Goal: Task Accomplishment & Management: Use online tool/utility

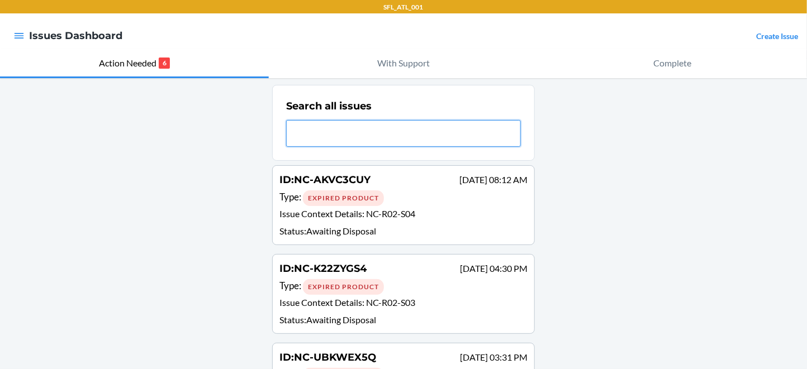
click at [354, 140] on input "text" at bounding box center [403, 133] width 235 height 27
click at [354, 147] on input "NcNc-=5CLV9YPXDMG" at bounding box center [403, 133] width 235 height 27
type input "NcNc-=5CLV9YPXDMG"
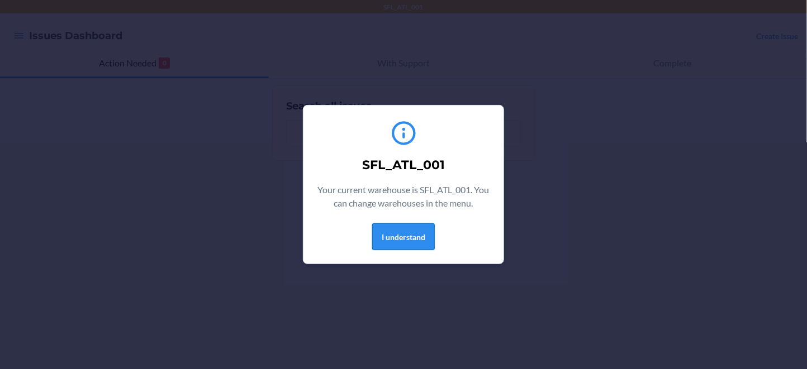
click at [404, 250] on button "I understand" at bounding box center [403, 237] width 63 height 27
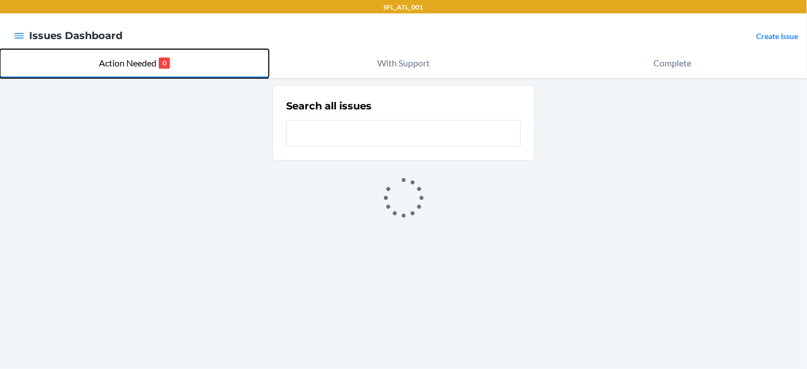
click at [140, 70] on p "Action Needed" at bounding box center [128, 62] width 58 height 13
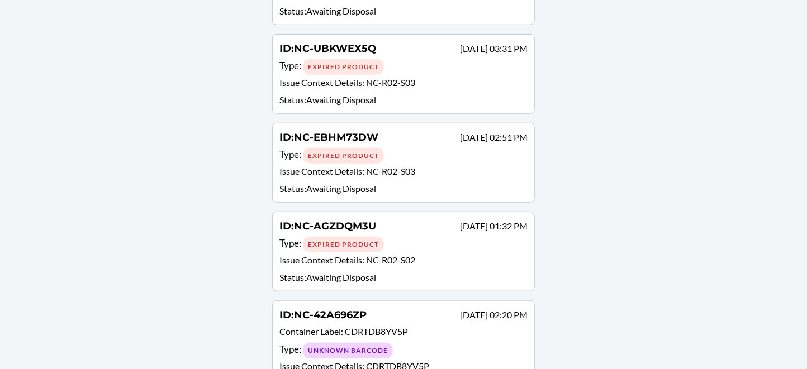
scroll to position [311, 0]
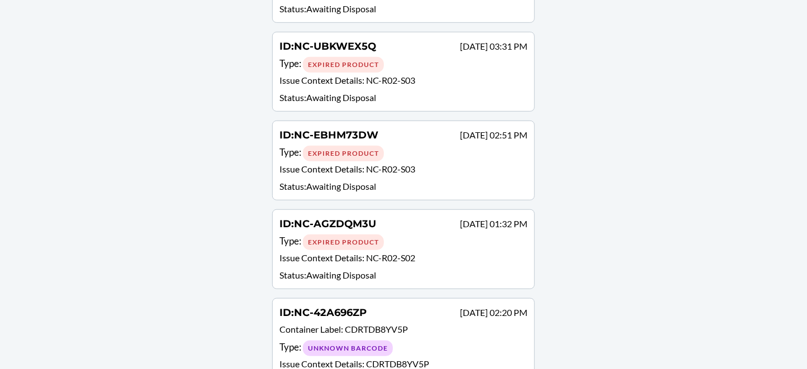
click at [384, 162] on div "Expired Product" at bounding box center [343, 154] width 81 height 16
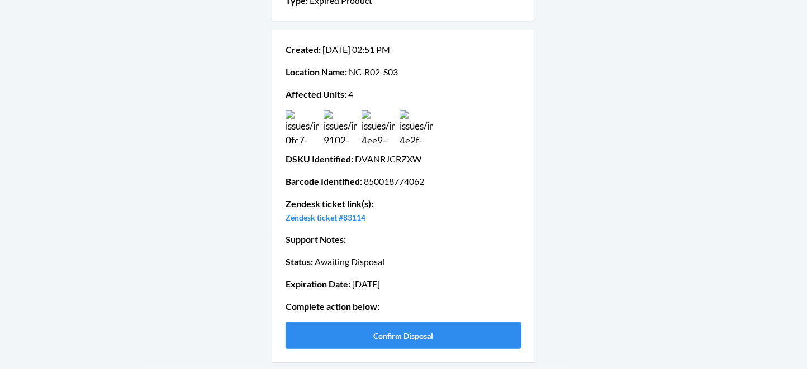
scroll to position [239, 0]
click at [386, 331] on button "Confirm Disposal" at bounding box center [404, 335] width 236 height 27
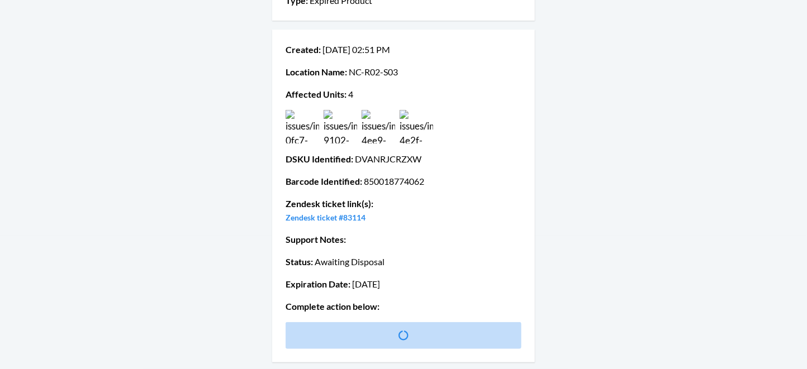
scroll to position [0, 0]
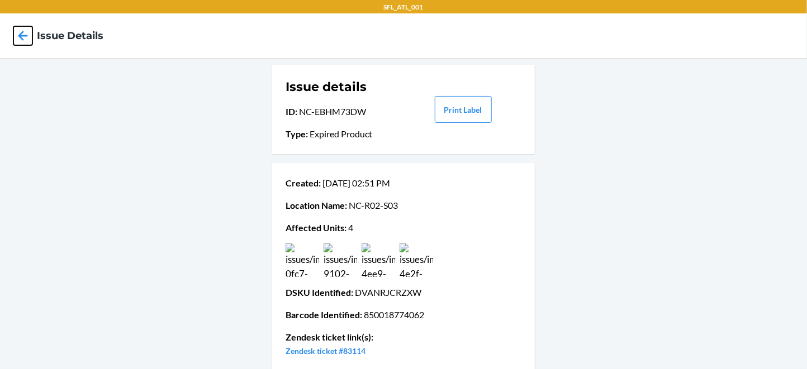
click at [31, 44] on icon at bounding box center [22, 35] width 19 height 19
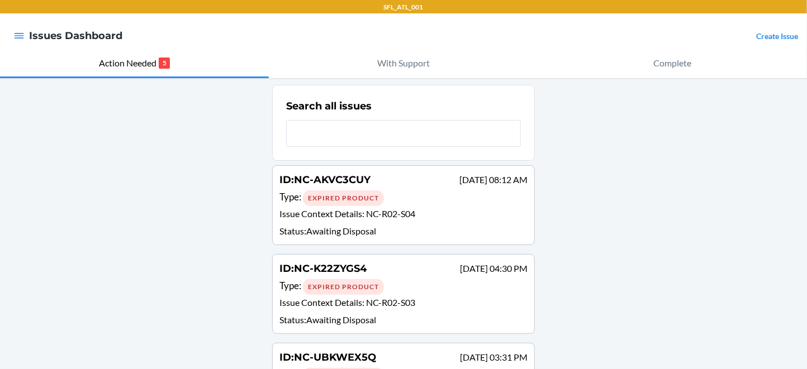
click at [365, 224] on p "Issue Context Details : NC-R02-S04" at bounding box center [403, 215] width 248 height 16
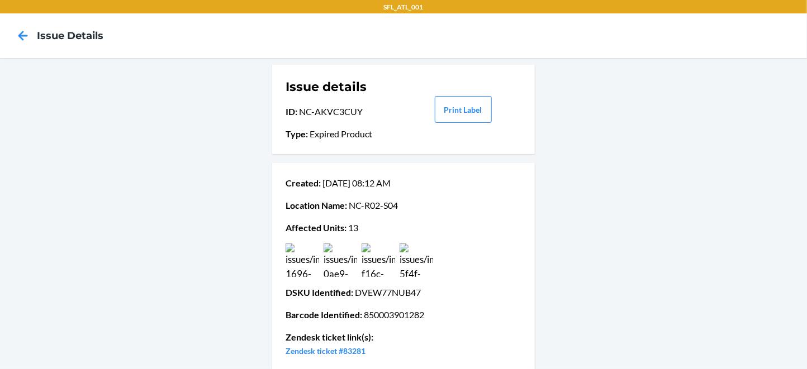
scroll to position [211, 0]
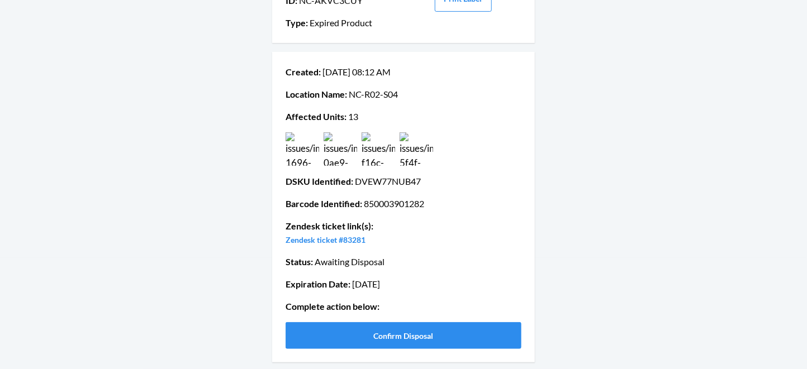
click at [300, 132] on img at bounding box center [303, 149] width 34 height 34
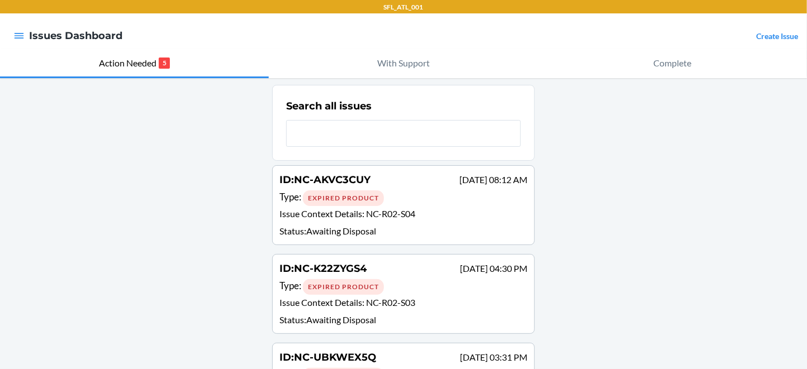
click at [348, 189] on div "ID : NC-AKVC3CUY [DATE] 08:12 AM" at bounding box center [403, 181] width 248 height 16
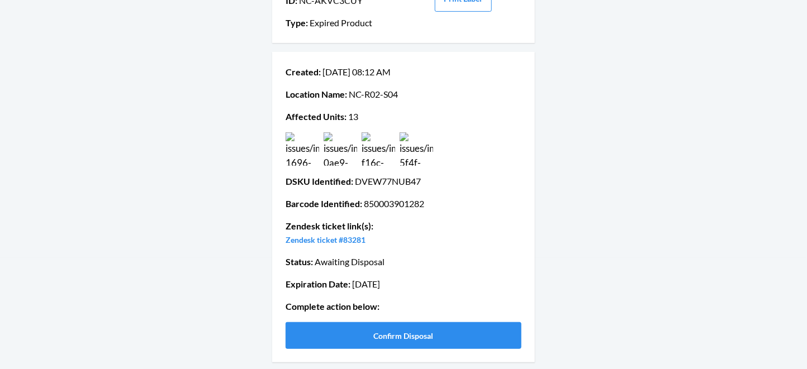
scroll to position [211, 0]
click at [378, 322] on button "Confirm Disposal" at bounding box center [404, 335] width 236 height 27
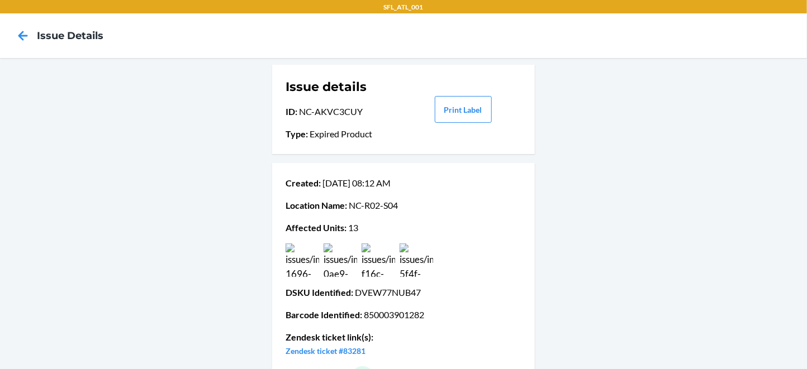
scroll to position [149, 0]
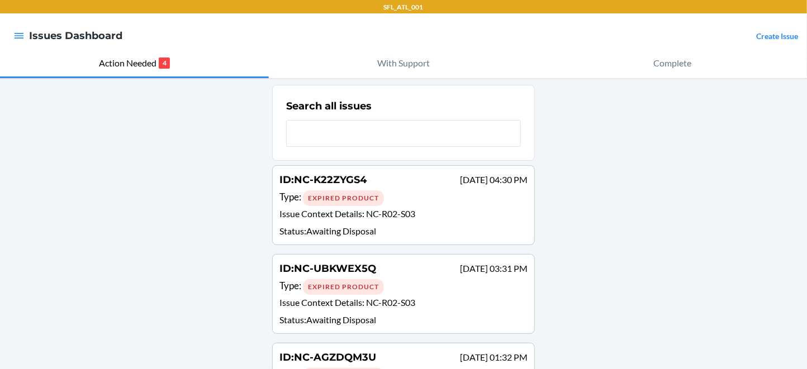
click at [343, 224] on p "Issue Context Details : NC-R02-S03" at bounding box center [403, 215] width 248 height 16
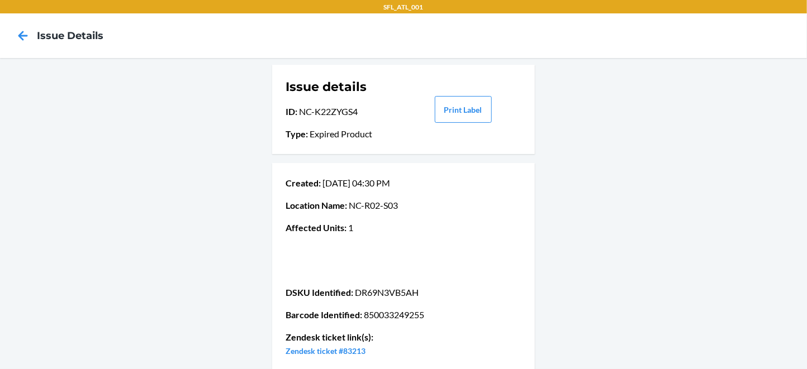
scroll to position [211, 0]
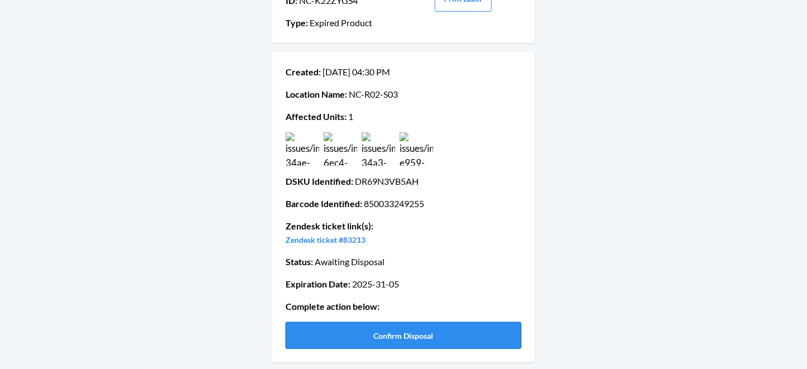
click at [439, 332] on button "Confirm Disposal" at bounding box center [404, 335] width 236 height 27
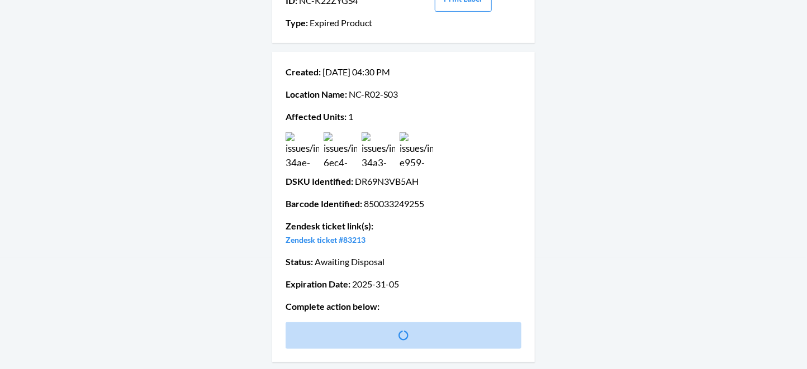
scroll to position [0, 0]
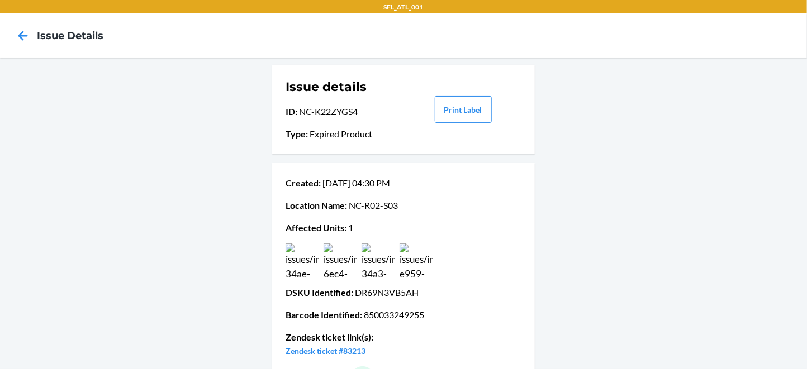
click at [36, 39] on div at bounding box center [23, 36] width 28 height 28
click at [30, 42] on icon at bounding box center [22, 35] width 19 height 19
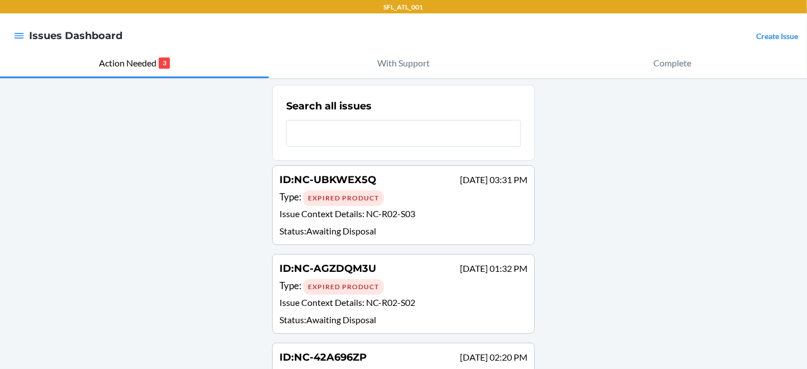
click at [358, 238] on p "Status : Awaiting Disposal" at bounding box center [403, 231] width 248 height 13
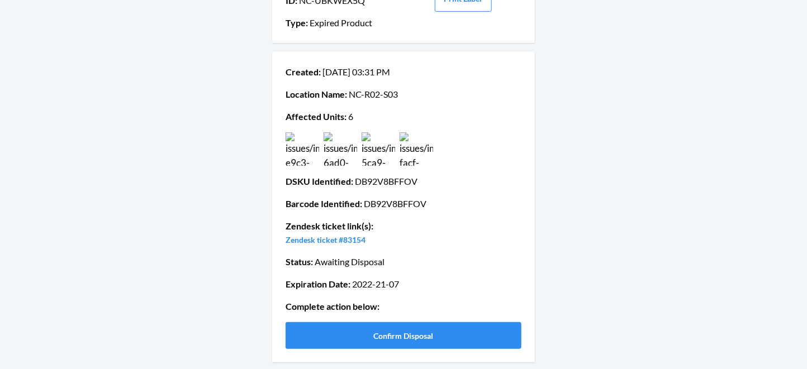
scroll to position [211, 0]
click at [307, 132] on img at bounding box center [303, 149] width 34 height 34
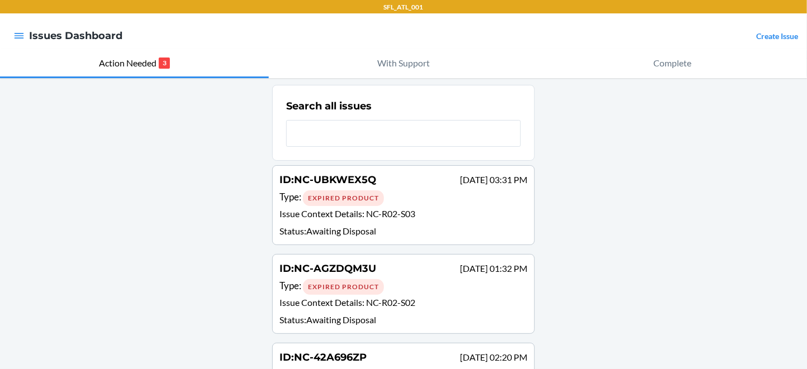
scroll to position [166, 0]
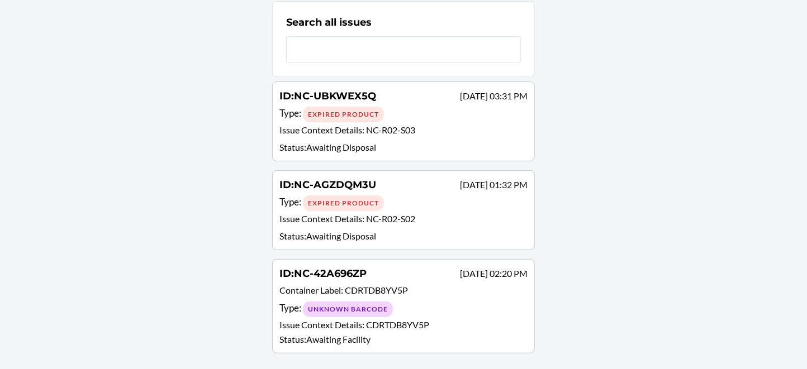
click at [333, 212] on p "Issue Context Details : NC-R02-S02" at bounding box center [403, 220] width 248 height 16
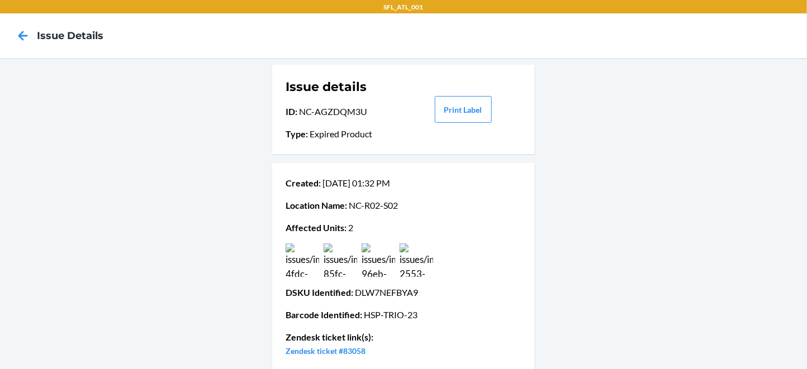
scroll to position [1, 0]
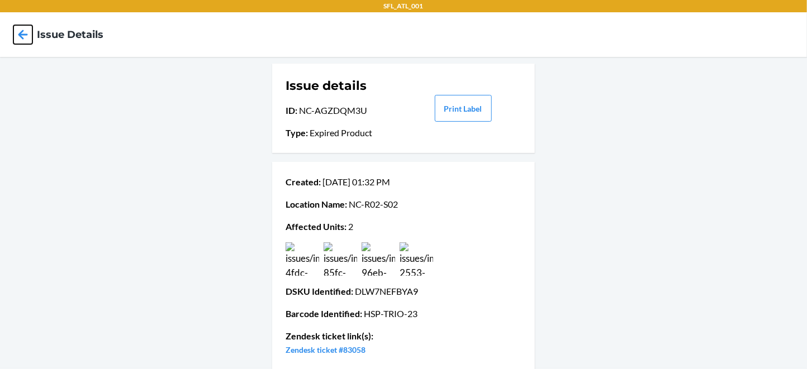
click at [28, 34] on icon at bounding box center [22, 34] width 19 height 19
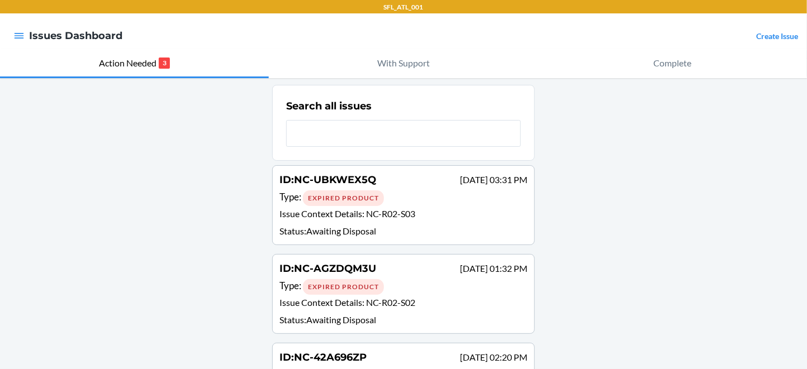
scroll to position [166, 0]
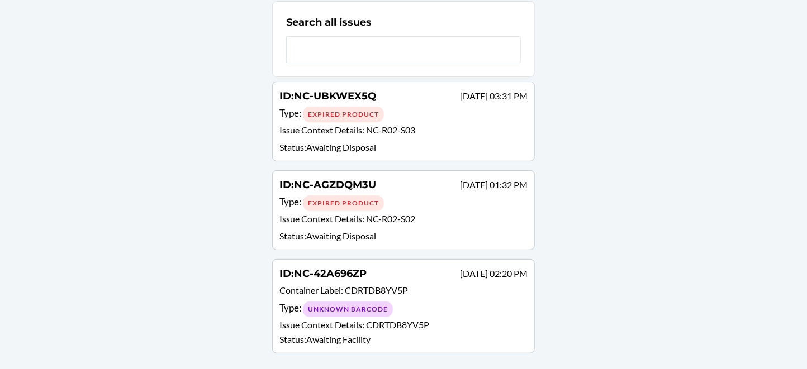
click at [349, 284] on p "Container Label : CDRTDB8YV5P" at bounding box center [403, 292] width 248 height 16
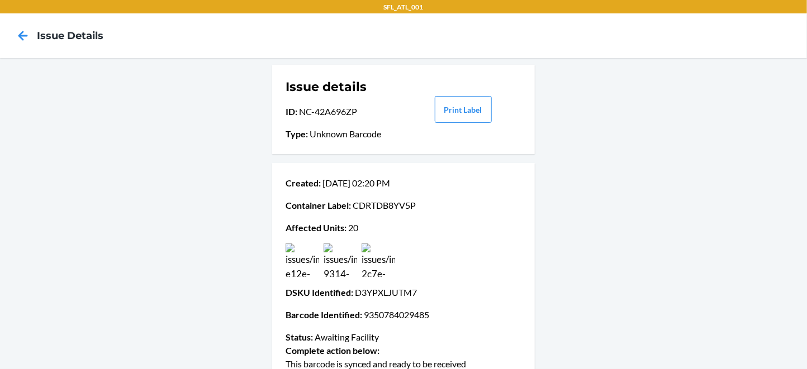
click at [291, 277] on img at bounding box center [303, 261] width 34 height 34
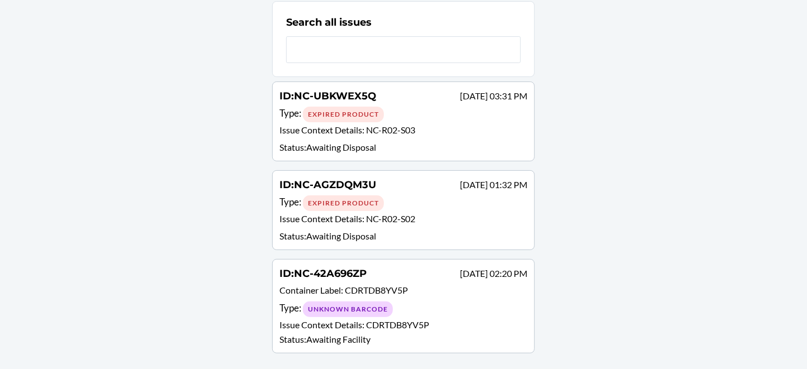
scroll to position [166, 0]
click at [380, 141] on p "Status : Awaiting Disposal" at bounding box center [403, 147] width 248 height 13
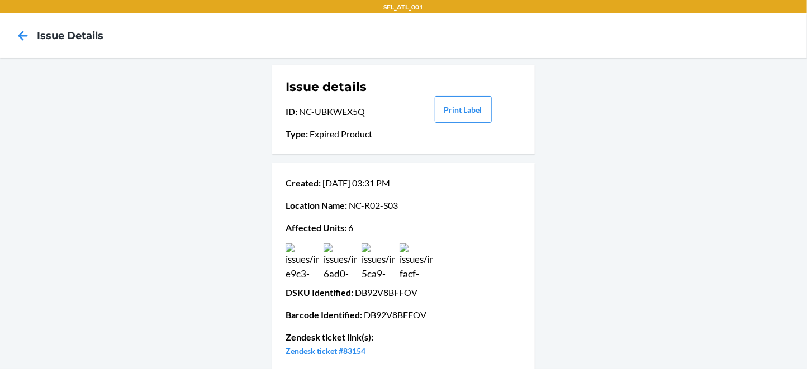
scroll to position [211, 0]
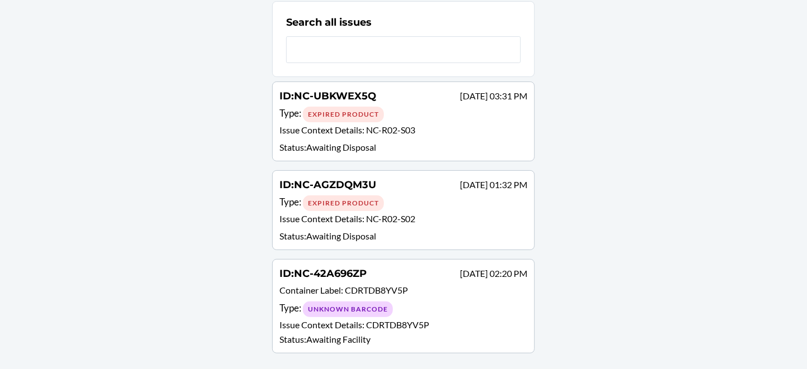
scroll to position [166, 0]
click at [362, 124] on p "Issue Context Details : NC-R02-S03" at bounding box center [403, 132] width 248 height 16
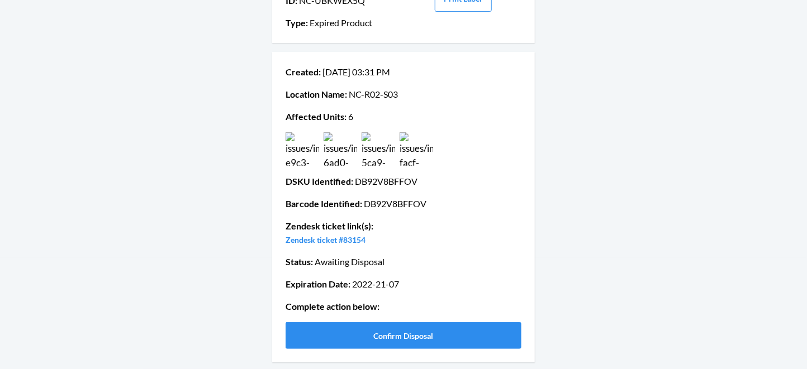
scroll to position [209, 0]
click at [382, 132] on img at bounding box center [379, 149] width 34 height 34
click at [310, 132] on img at bounding box center [303, 149] width 34 height 34
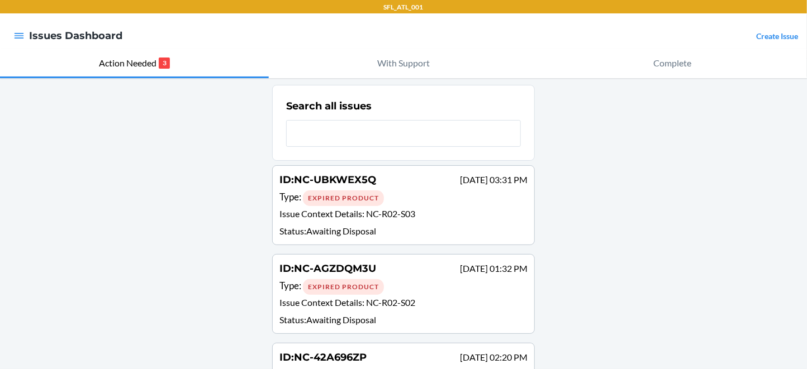
click at [416, 206] on div "Type : Expired Product" at bounding box center [403, 198] width 248 height 16
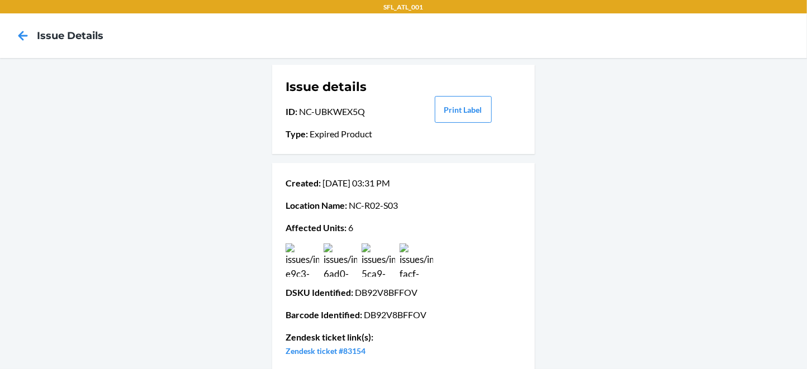
scroll to position [211, 0]
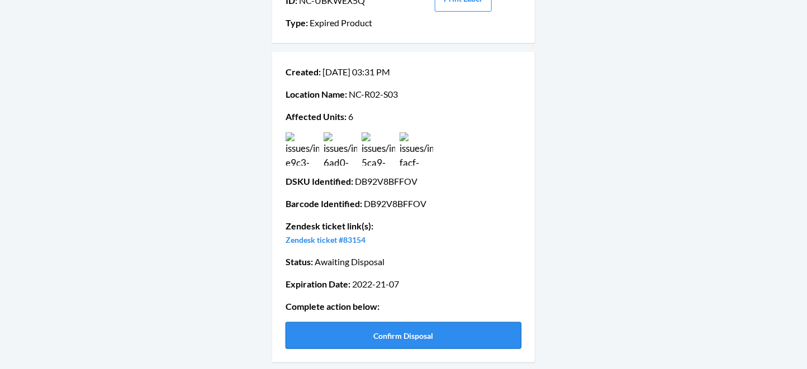
click at [387, 335] on button "Confirm Disposal" at bounding box center [404, 335] width 236 height 27
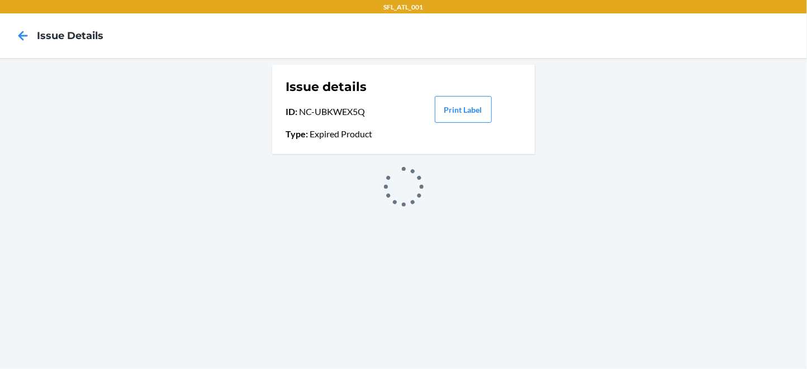
scroll to position [0, 0]
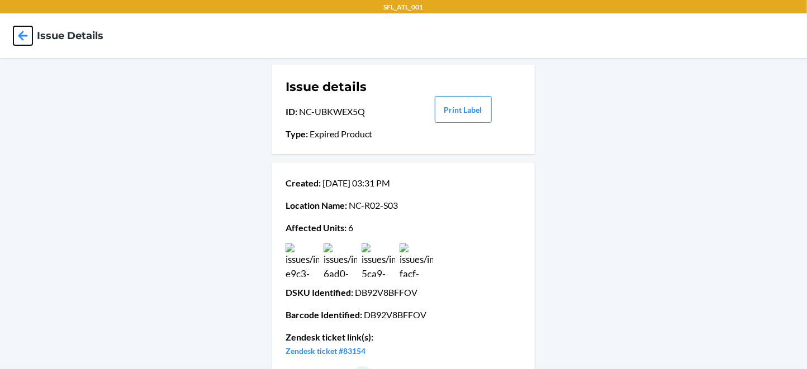
click at [24, 40] on icon at bounding box center [23, 36] width 10 height 10
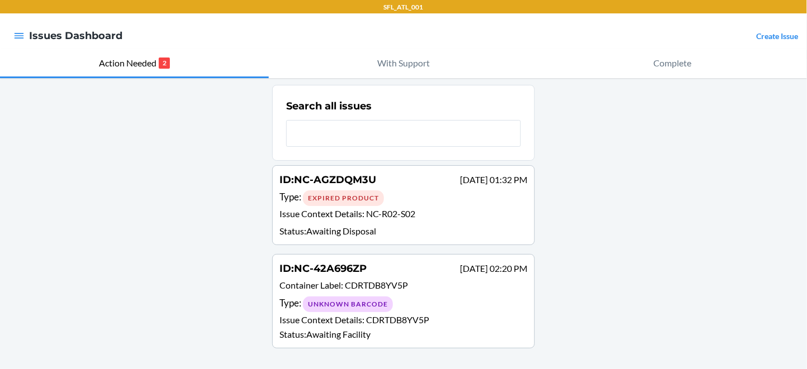
scroll to position [59, 0]
click at [345, 191] on div "Expired Product" at bounding box center [343, 199] width 81 height 16
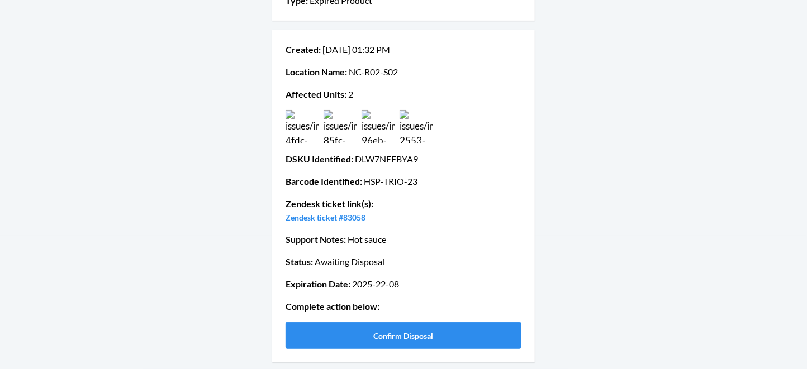
scroll to position [239, 0]
click at [382, 336] on button "Confirm Disposal" at bounding box center [404, 335] width 236 height 27
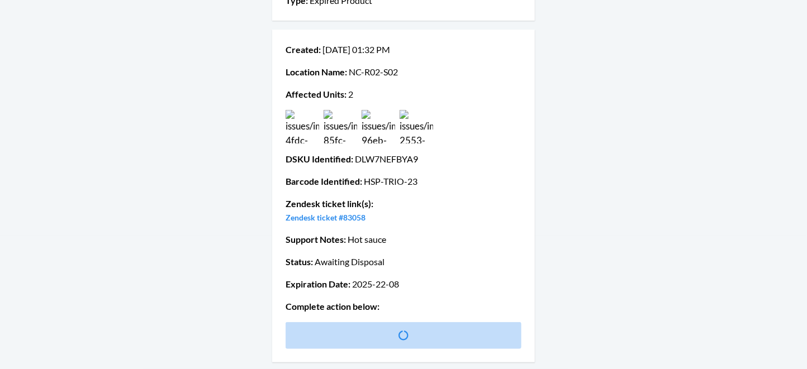
scroll to position [0, 0]
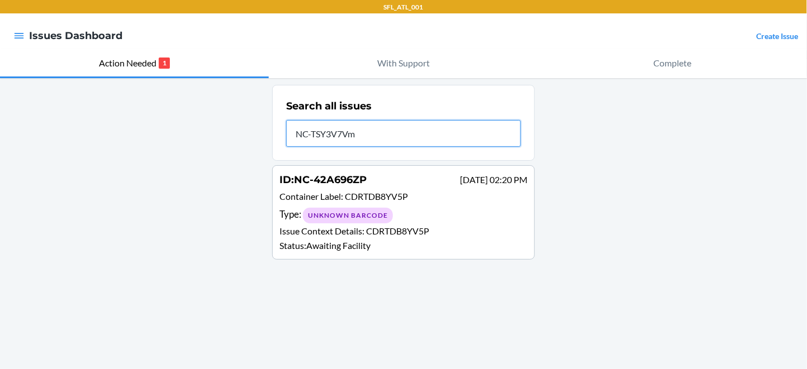
type input "NC-TSY3V7Vm"
